Goal: Task Accomplishment & Management: Manage account settings

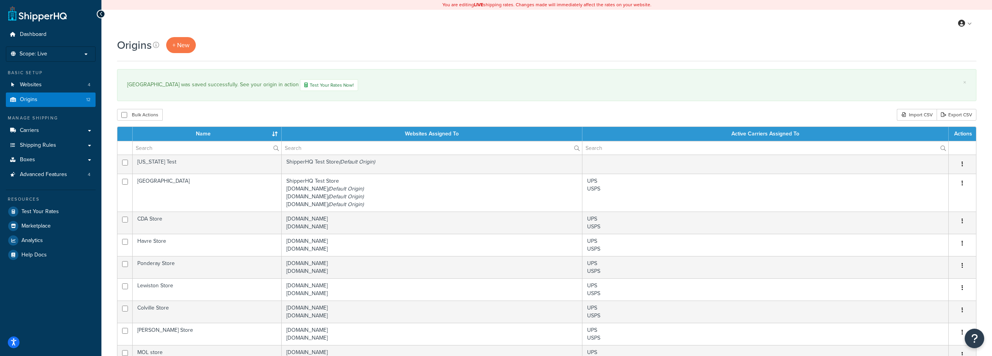
select select "50"
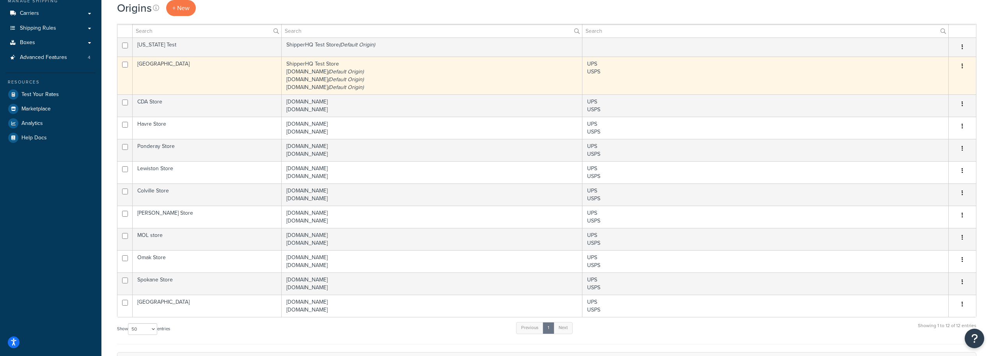
scroll to position [78, 0]
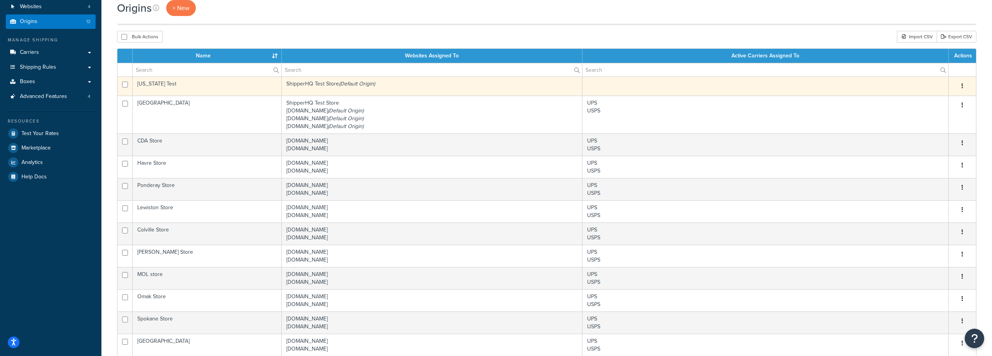
click at [961, 86] on button "button" at bounding box center [962, 86] width 11 height 12
click at [937, 97] on link "Edit" at bounding box center [937, 101] width 62 height 16
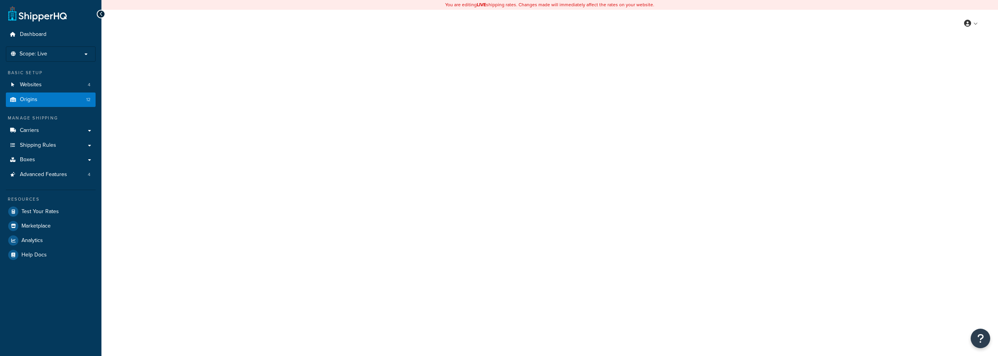
select select "5"
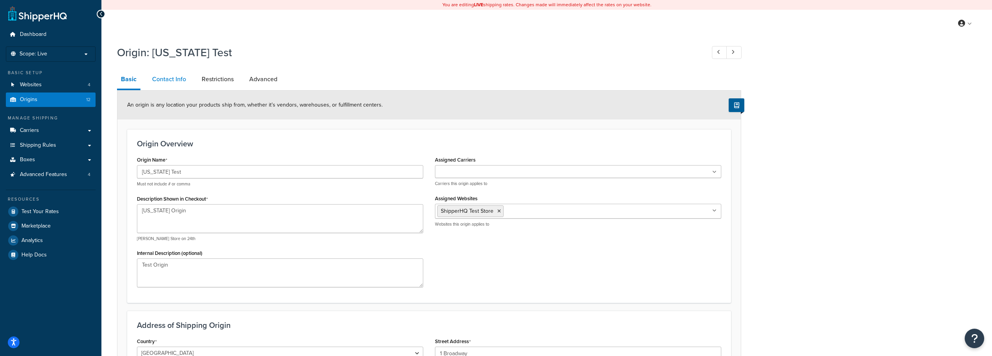
click at [181, 75] on link "Contact Info" at bounding box center [169, 79] width 42 height 19
select select "order_placed"
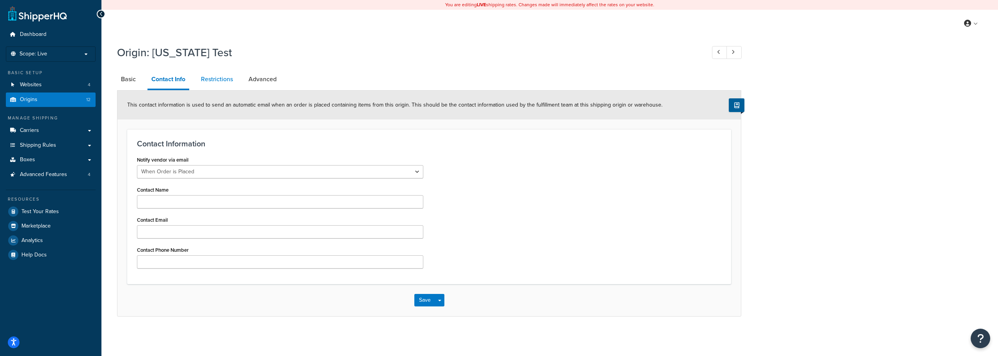
click at [226, 83] on link "Restrictions" at bounding box center [217, 79] width 40 height 19
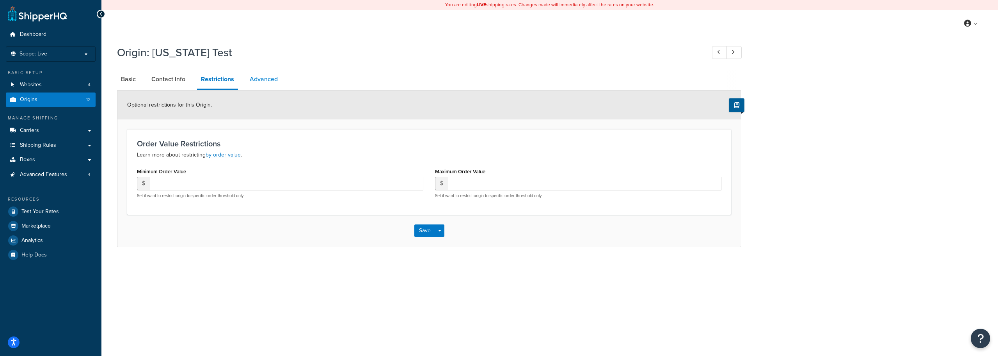
click at [252, 80] on link "Advanced" at bounding box center [264, 79] width 36 height 19
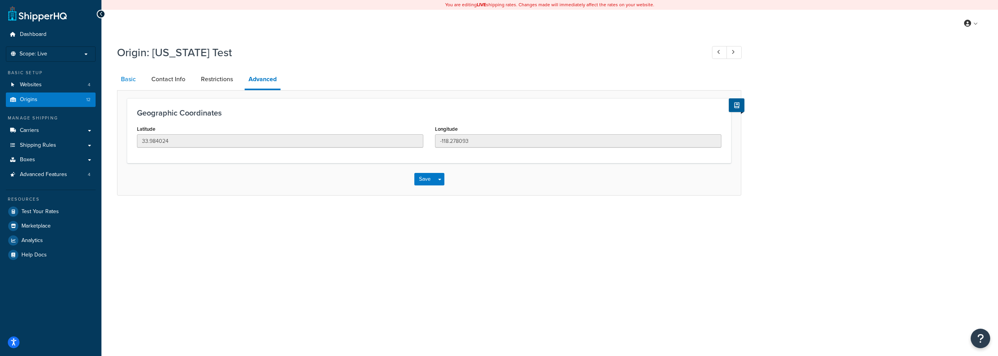
click at [129, 82] on link "Basic" at bounding box center [128, 79] width 23 height 19
select select "5"
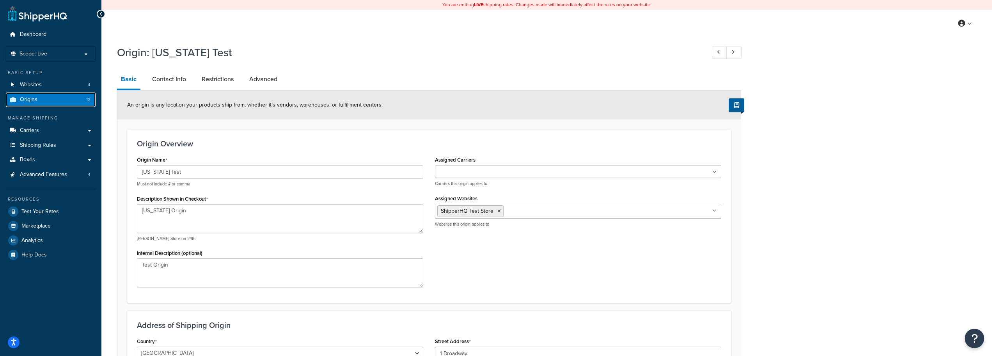
click at [64, 101] on link "Origins 12" at bounding box center [51, 99] width 90 height 14
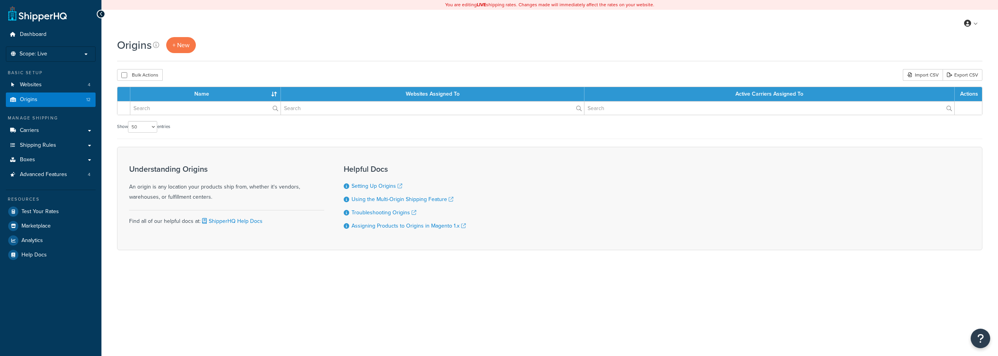
select select "50"
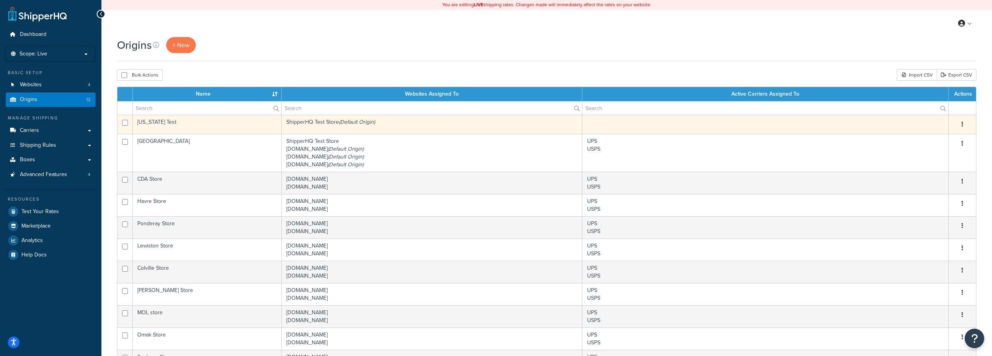
click at [123, 121] on input "checkbox" at bounding box center [125, 123] width 6 height 6
checkbox input "true"
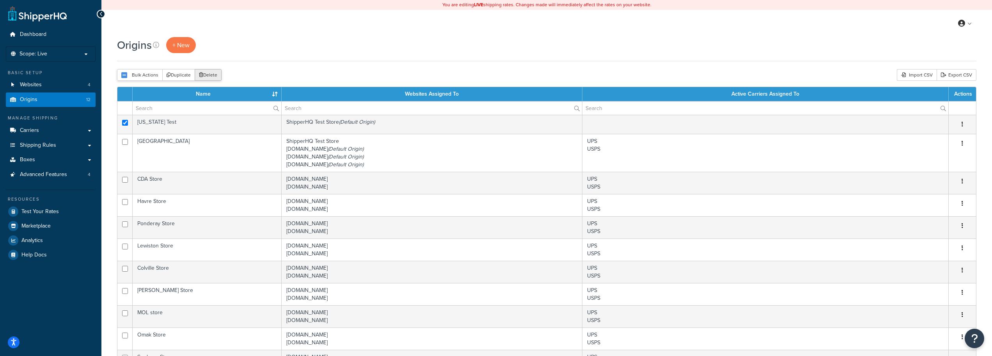
click at [217, 72] on button "Delete" at bounding box center [208, 75] width 27 height 12
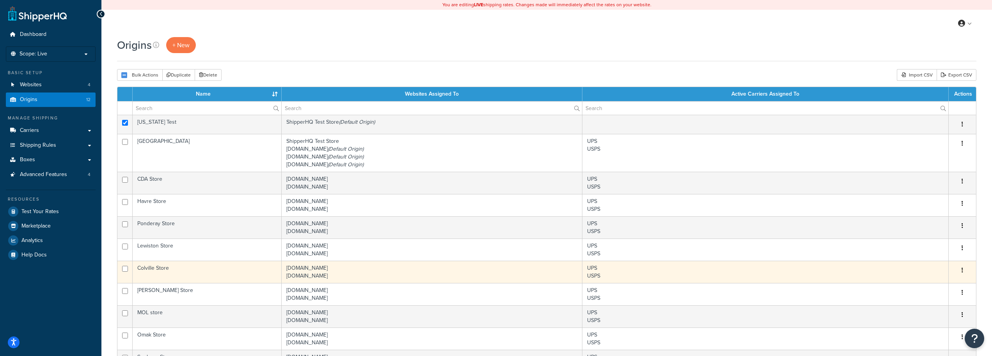
scroll to position [224, 0]
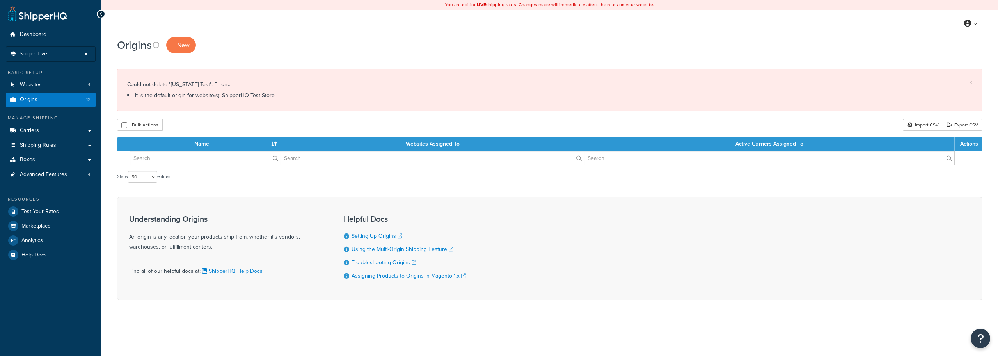
select select "50"
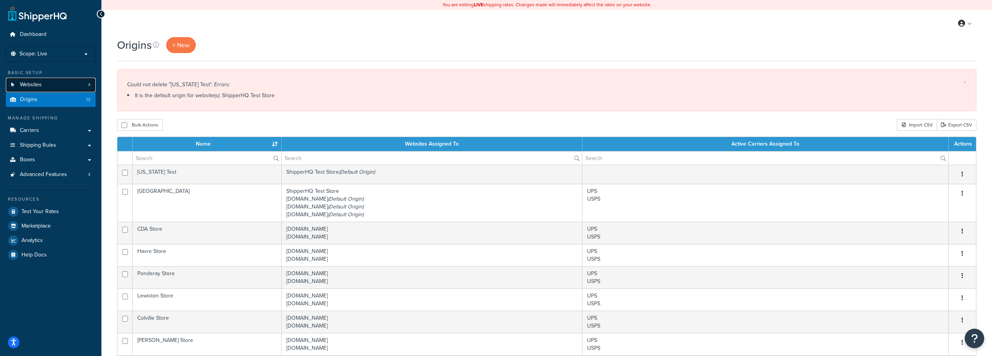
click at [55, 84] on link "Websites 4" at bounding box center [51, 85] width 90 height 14
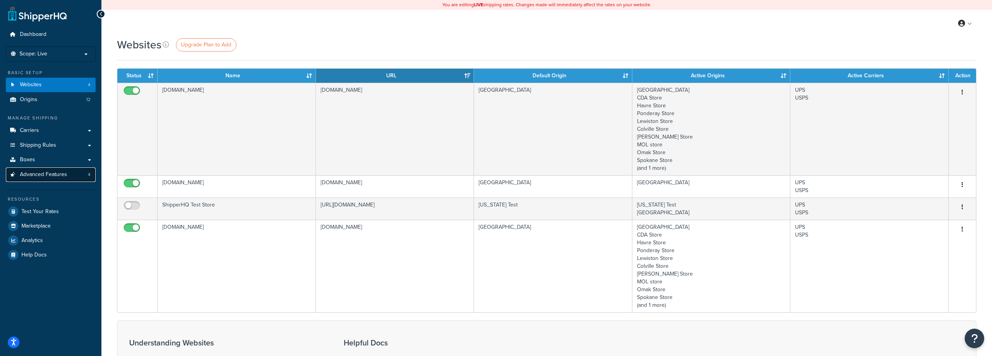
click at [38, 175] on span "Advanced Features" at bounding box center [43, 174] width 47 height 7
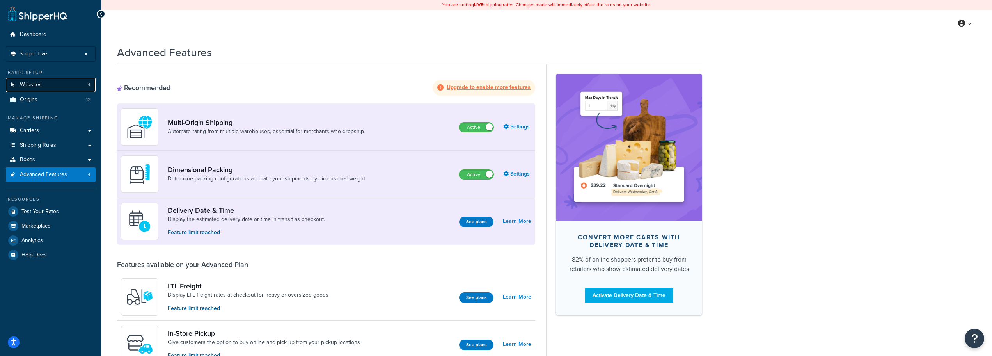
click at [52, 80] on link "Websites 4" at bounding box center [51, 85] width 90 height 14
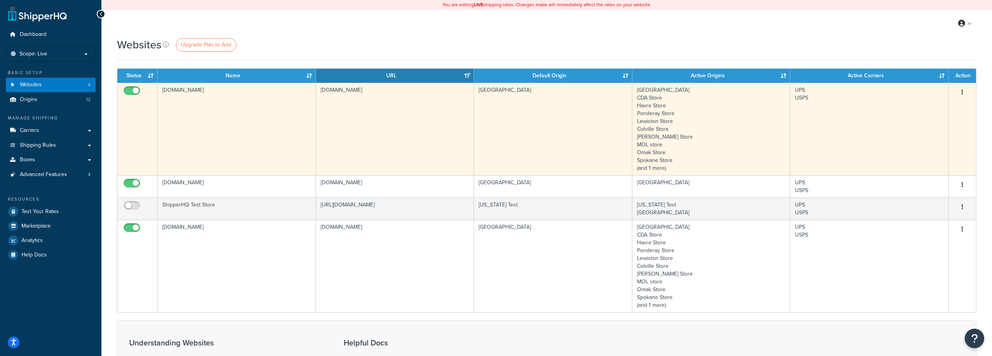
click at [964, 92] on button "button" at bounding box center [962, 92] width 11 height 12
click at [938, 102] on link "Edit" at bounding box center [931, 108] width 62 height 16
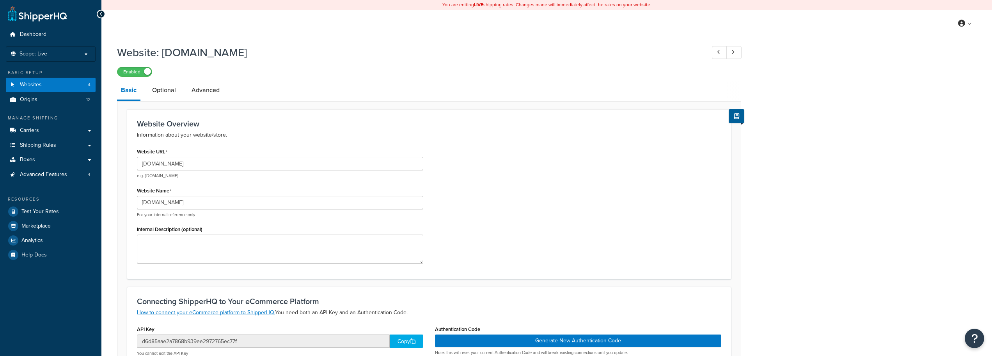
select select "18224"
click at [50, 88] on link "Websites 4" at bounding box center [51, 85] width 90 height 14
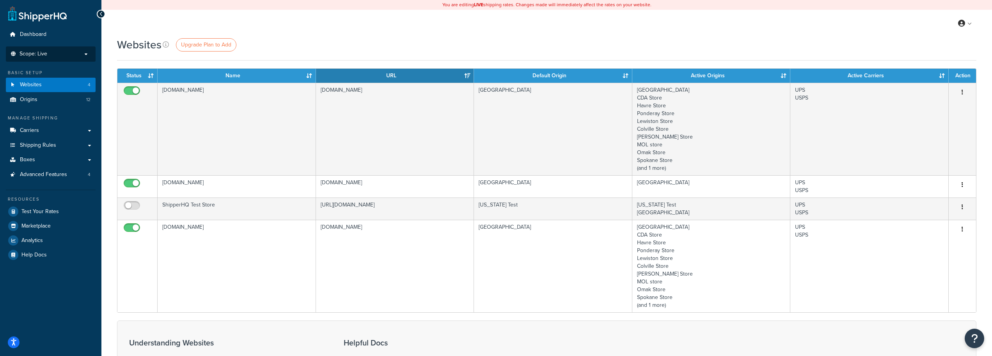
click at [44, 52] on span "Scope: Live" at bounding box center [34, 54] width 28 height 7
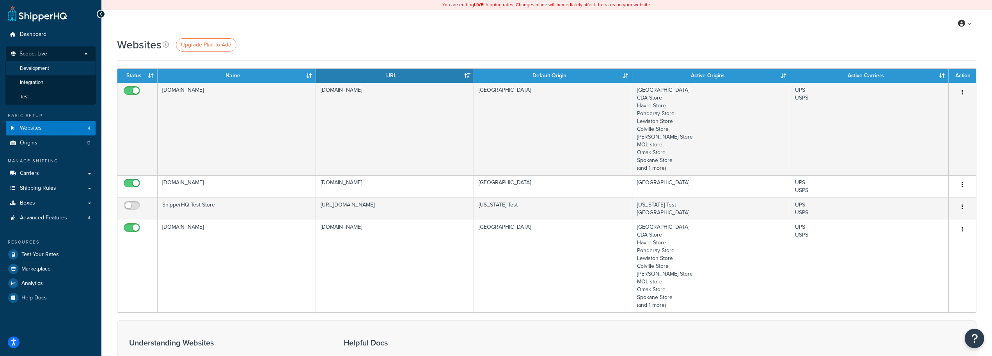
click at [44, 70] on span "Development" at bounding box center [34, 68] width 29 height 7
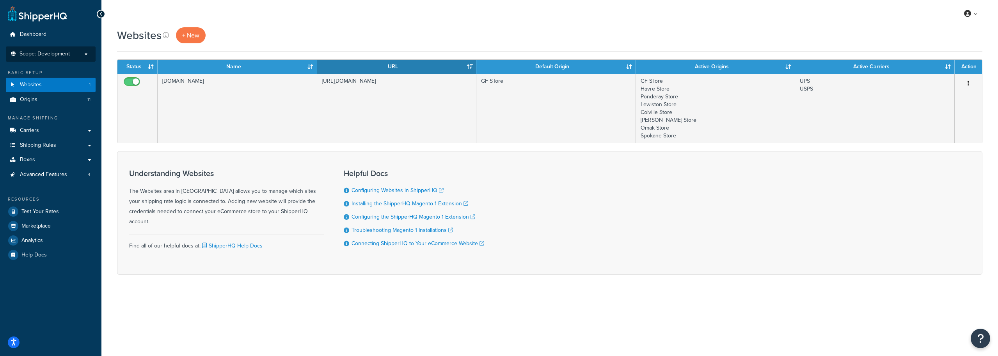
click at [52, 56] on span "Scope: Development" at bounding box center [45, 54] width 50 height 7
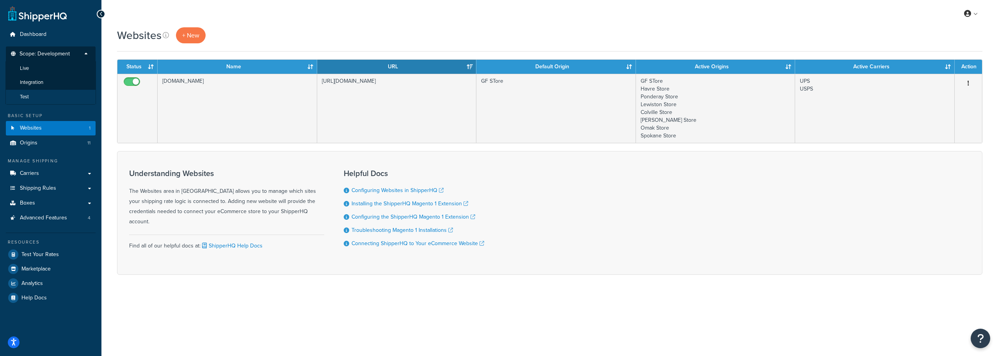
click at [44, 93] on li "Test" at bounding box center [50, 97] width 91 height 14
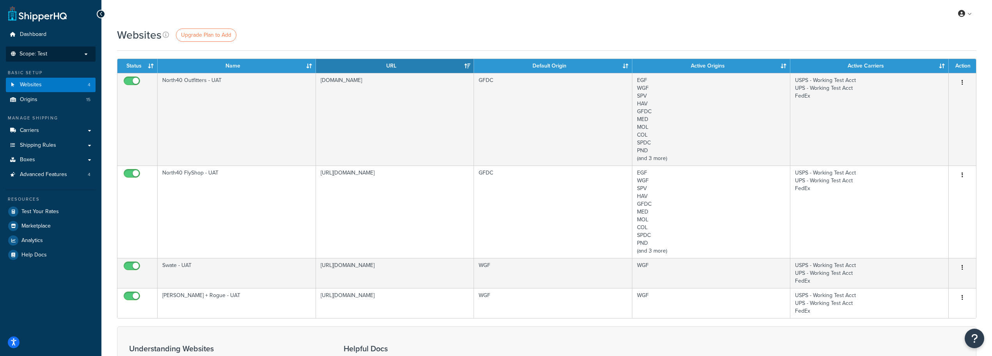
click at [54, 52] on p "Scope: Test" at bounding box center [50, 54] width 83 height 7
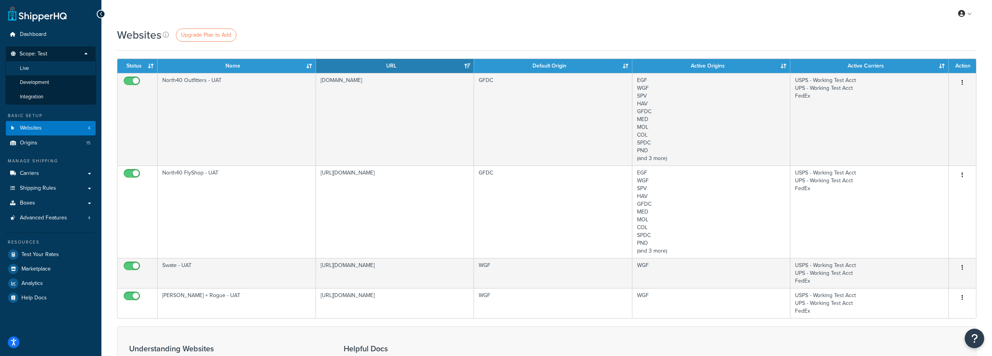
click at [52, 64] on li "Live" at bounding box center [50, 68] width 91 height 14
